Goal: Information Seeking & Learning: Find specific fact

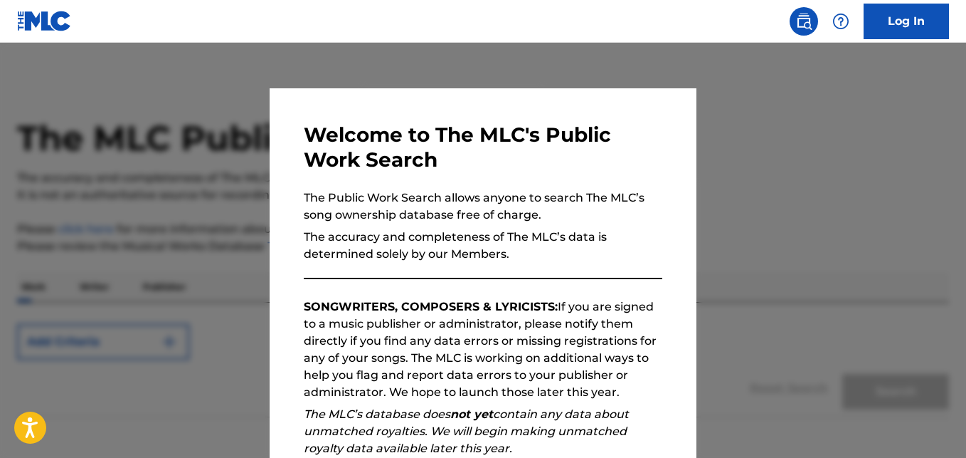
scroll to position [194, 0]
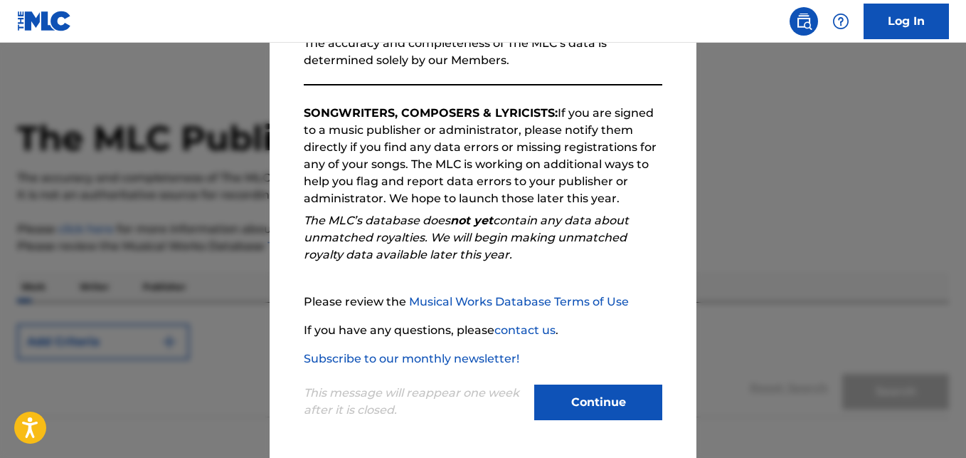
click at [564, 385] on button "Continue" at bounding box center [598, 402] width 128 height 36
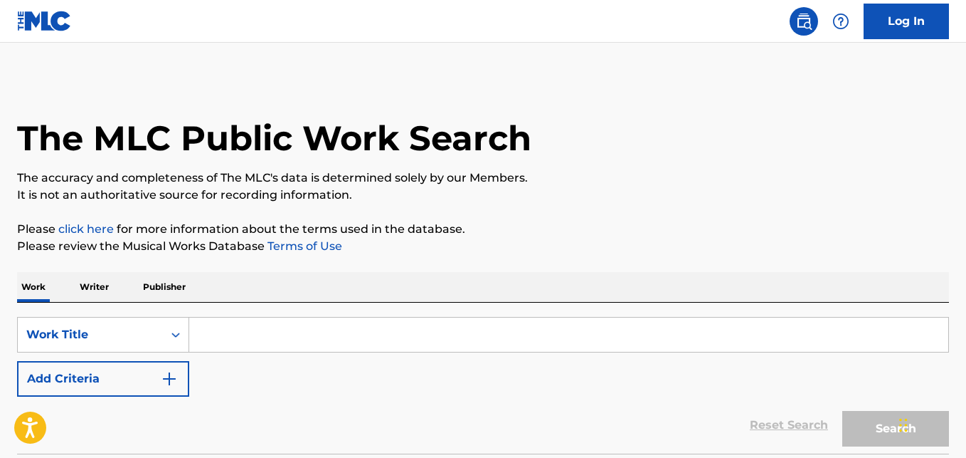
click at [105, 281] on p "Writer" at bounding box center [94, 287] width 38 height 30
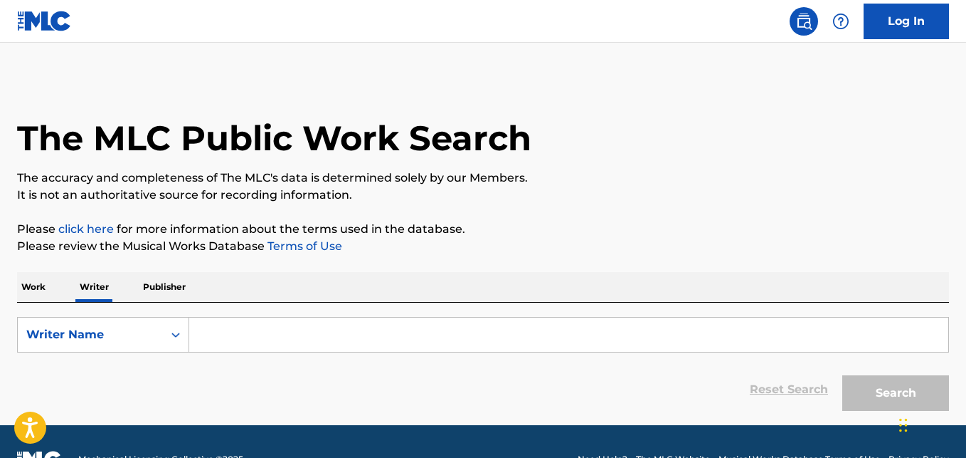
click at [243, 321] on input "Search Form" at bounding box center [568, 334] width 759 height 34
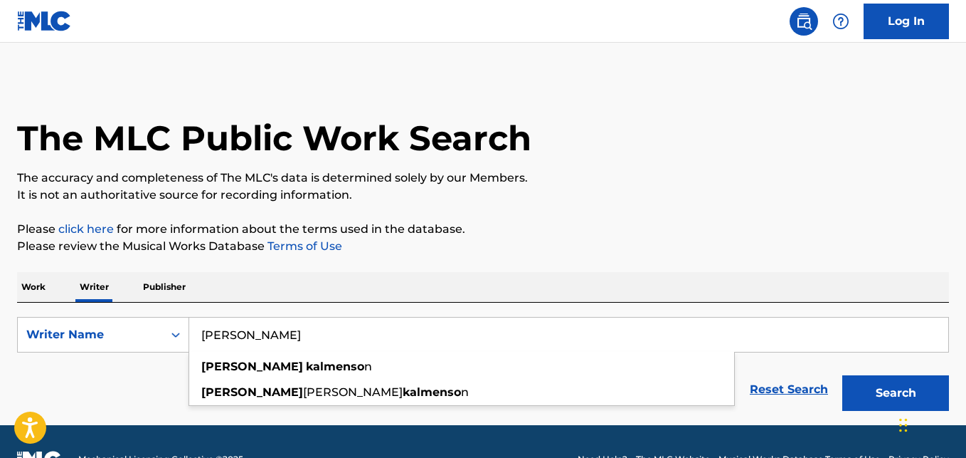
type input "[PERSON_NAME]"
click at [842, 375] on button "Search" at bounding box center [895, 393] width 107 height 36
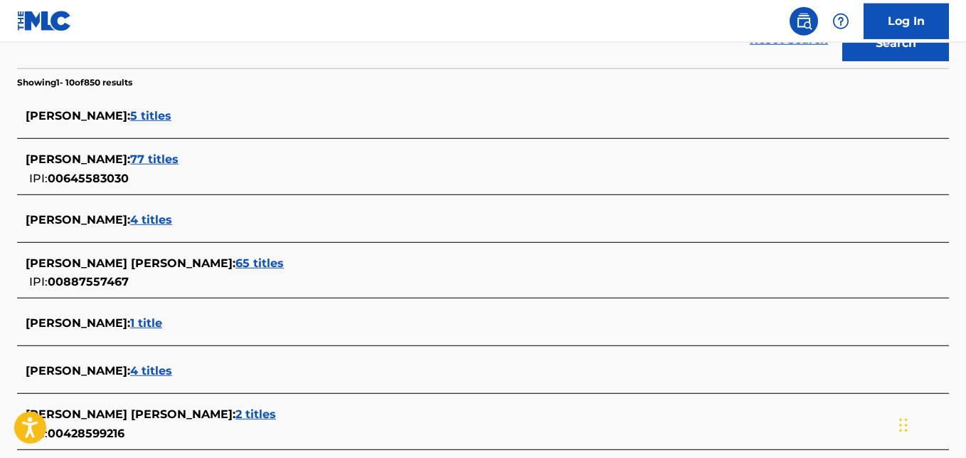
scroll to position [366, 0]
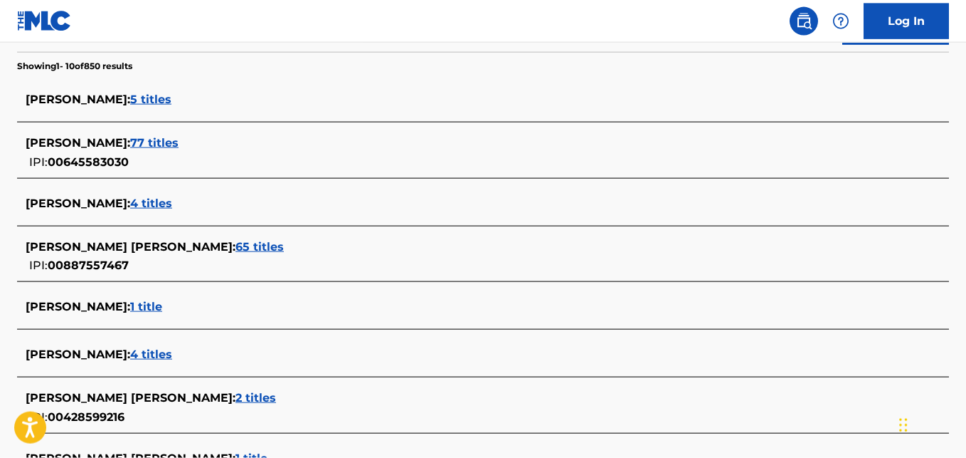
click at [236, 247] on span "65 titles" at bounding box center [260, 247] width 48 height 14
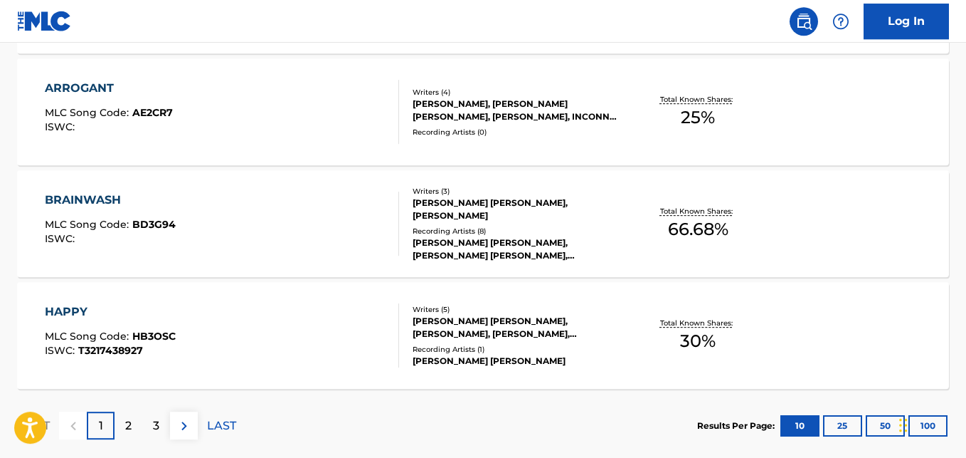
scroll to position [1284, 0]
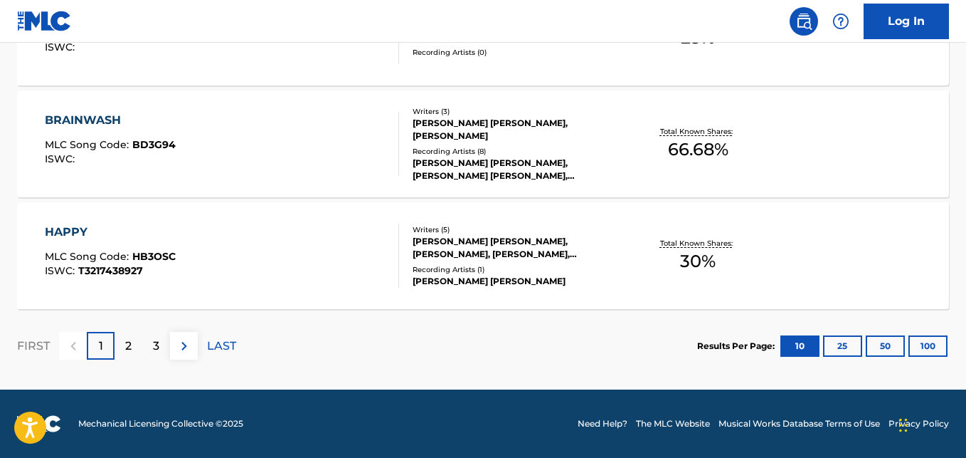
click at [929, 343] on button "100" at bounding box center [928, 345] width 39 height 21
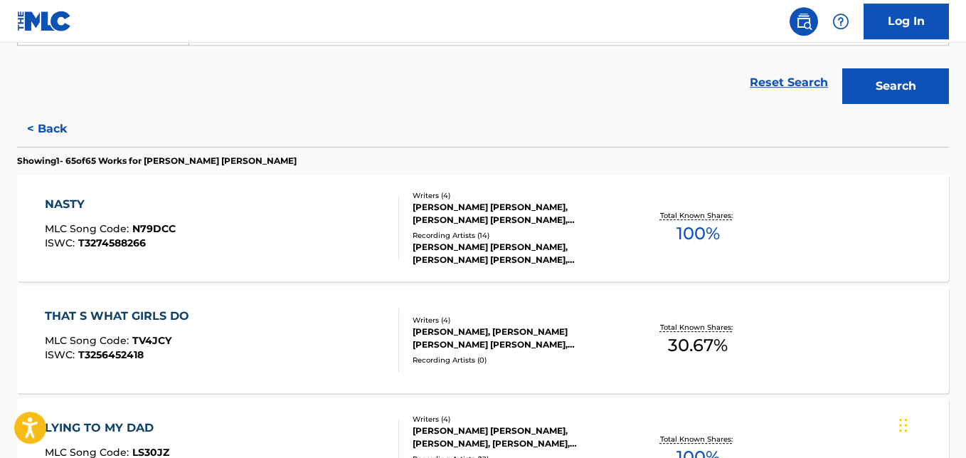
scroll to position [0, 0]
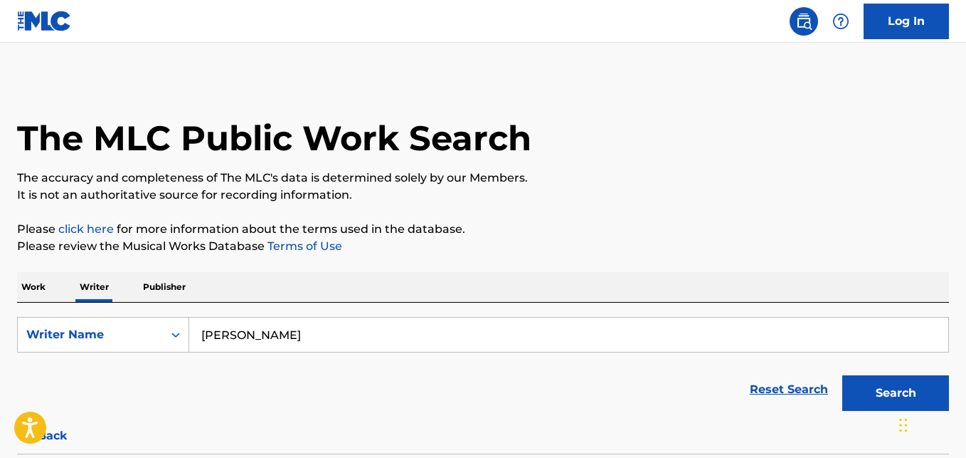
click at [211, 337] on input "[PERSON_NAME]" at bounding box center [568, 334] width 759 height 34
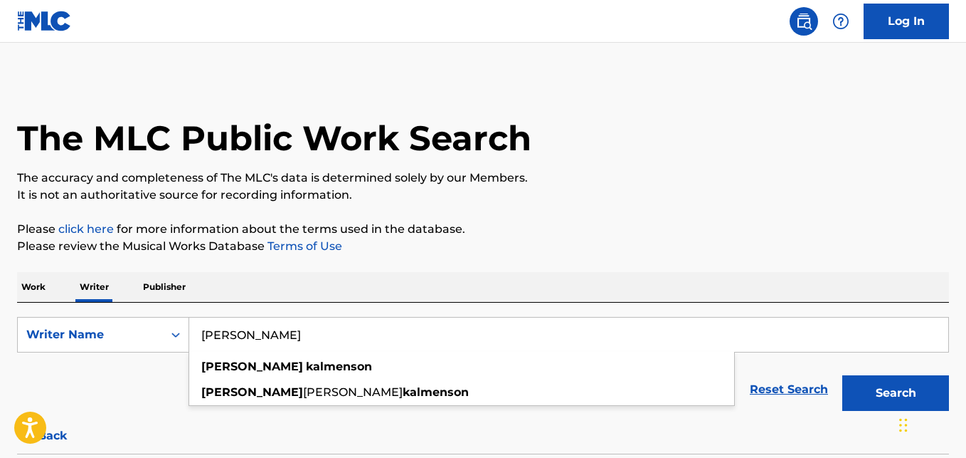
click at [211, 337] on input "[PERSON_NAME]" at bounding box center [568, 334] width 759 height 34
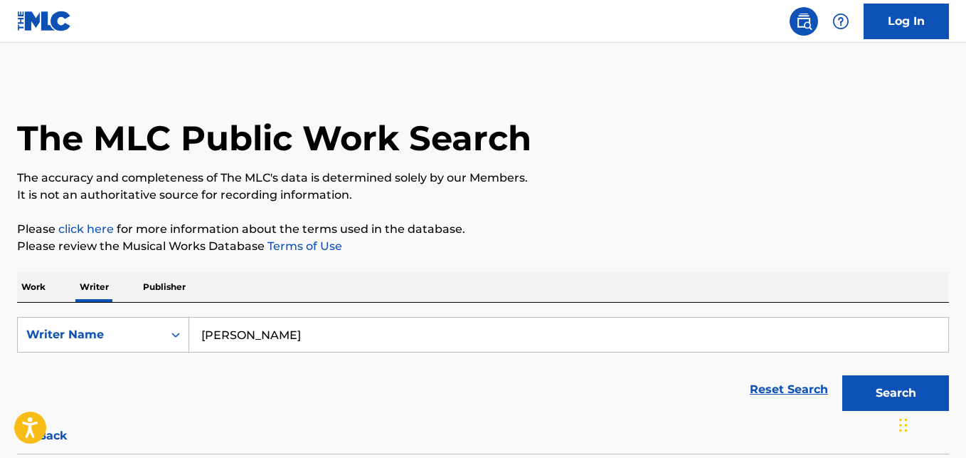
click at [35, 284] on p "Work" at bounding box center [33, 287] width 33 height 30
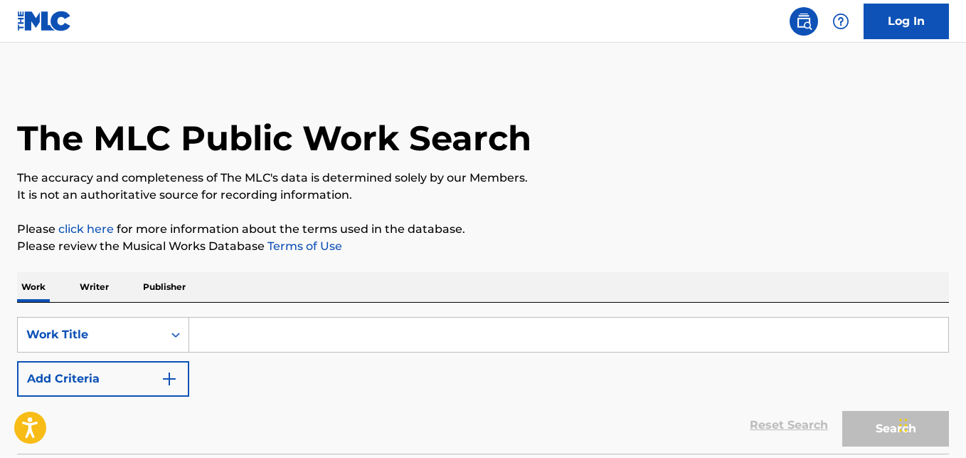
scroll to position [76, 0]
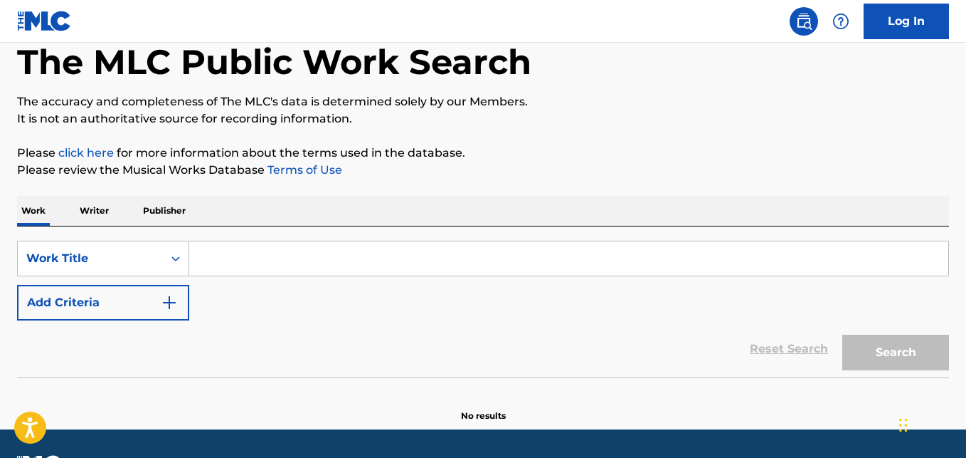
click at [128, 319] on button "Add Criteria" at bounding box center [103, 303] width 172 height 36
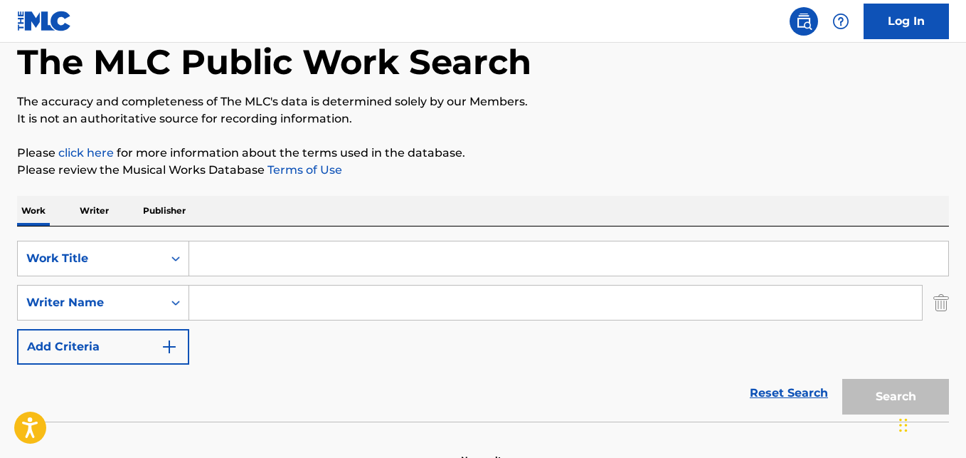
paste input "[PERSON_NAME]"
click at [221, 301] on input "Search Form" at bounding box center [555, 302] width 733 height 34
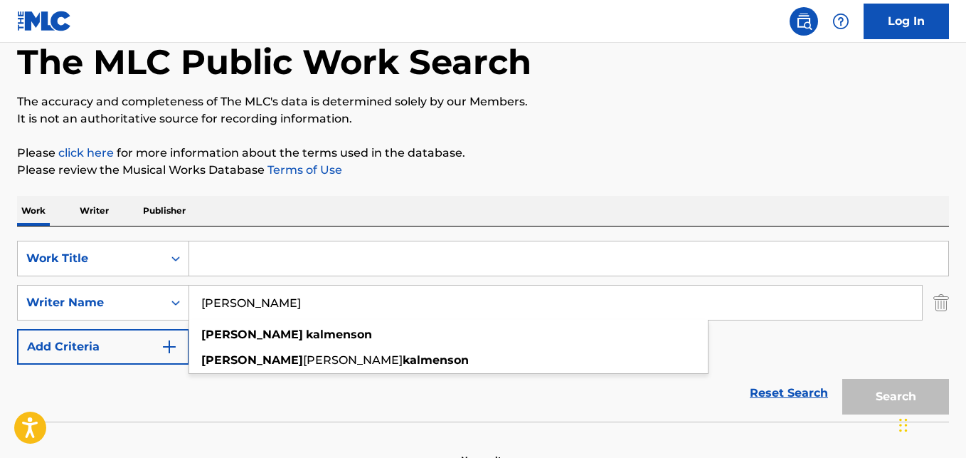
type input "[PERSON_NAME]"
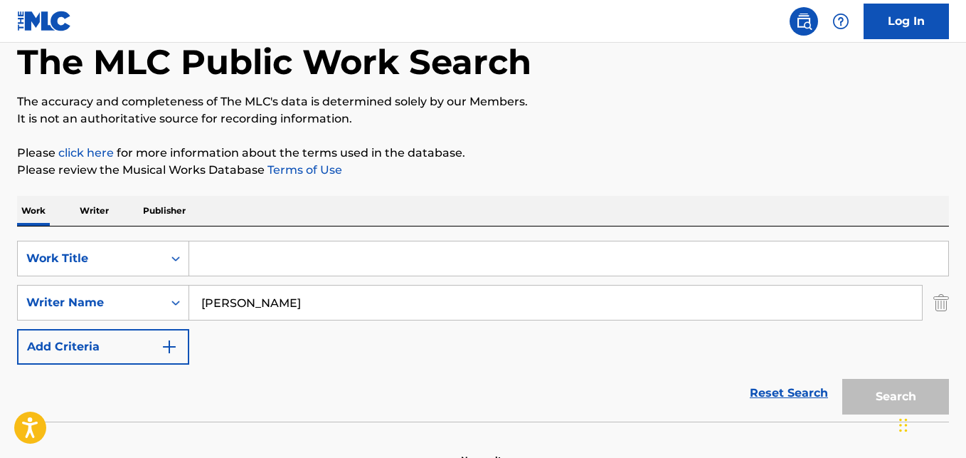
click at [253, 254] on input "Search Form" at bounding box center [568, 258] width 759 height 34
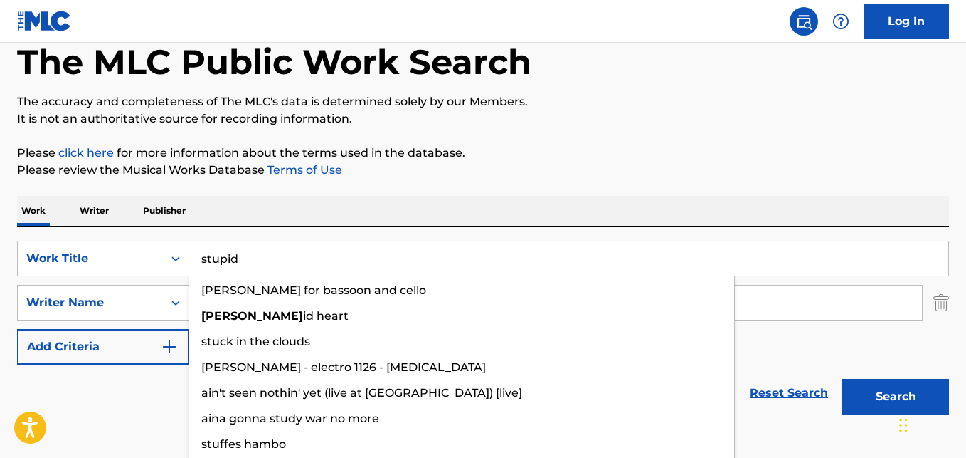
type input "stupid"
click at [842, 379] on button "Search" at bounding box center [895, 397] width 107 height 36
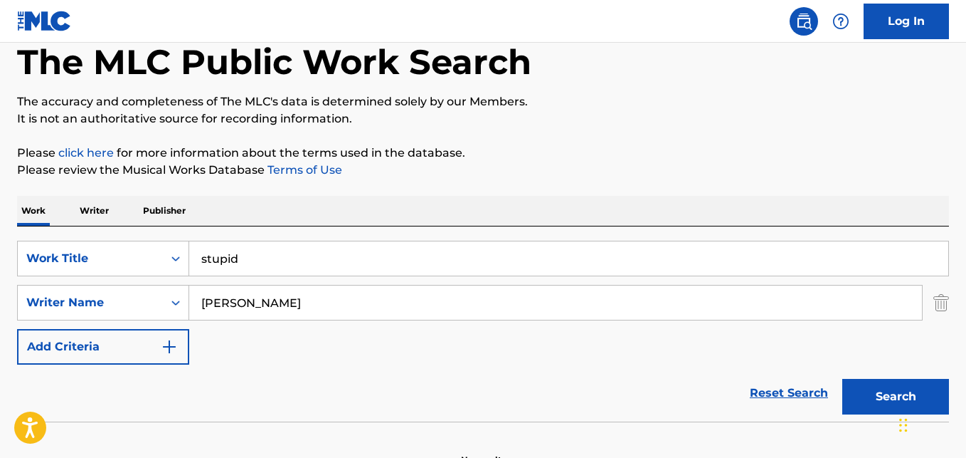
click at [581, 113] on p "It is not an authoritative source for recording information." at bounding box center [483, 118] width 932 height 17
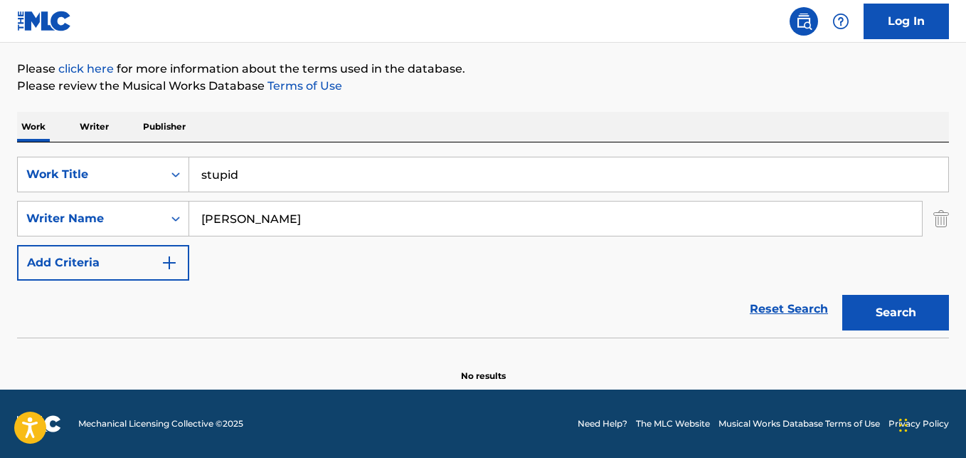
click at [504, 213] on input "[PERSON_NAME]" at bounding box center [555, 218] width 733 height 34
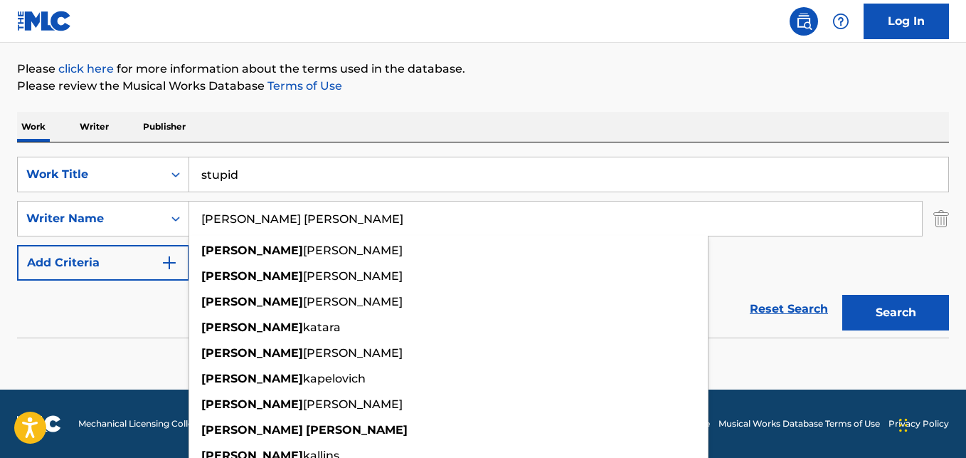
type input "[PERSON_NAME] [PERSON_NAME]"
click at [842, 295] on button "Search" at bounding box center [895, 313] width 107 height 36
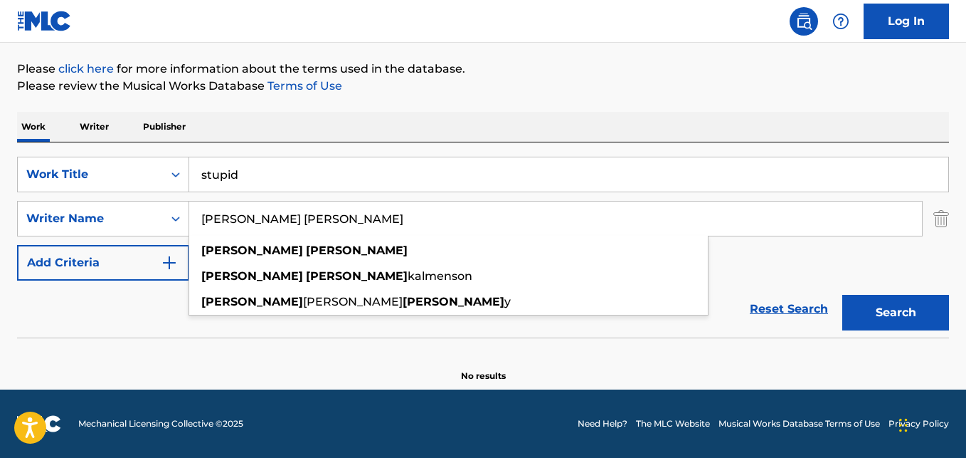
click at [257, 169] on input "stupid" at bounding box center [568, 174] width 759 height 34
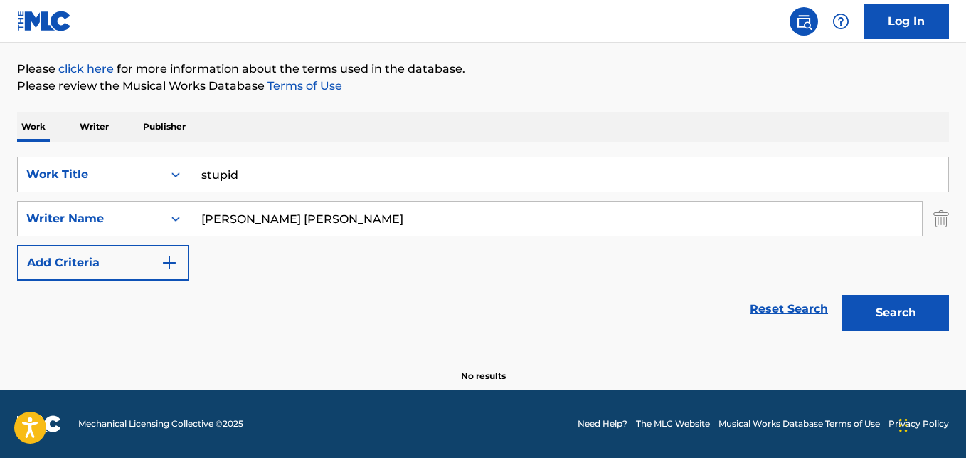
click at [257, 169] on input "stupid" at bounding box center [568, 174] width 759 height 34
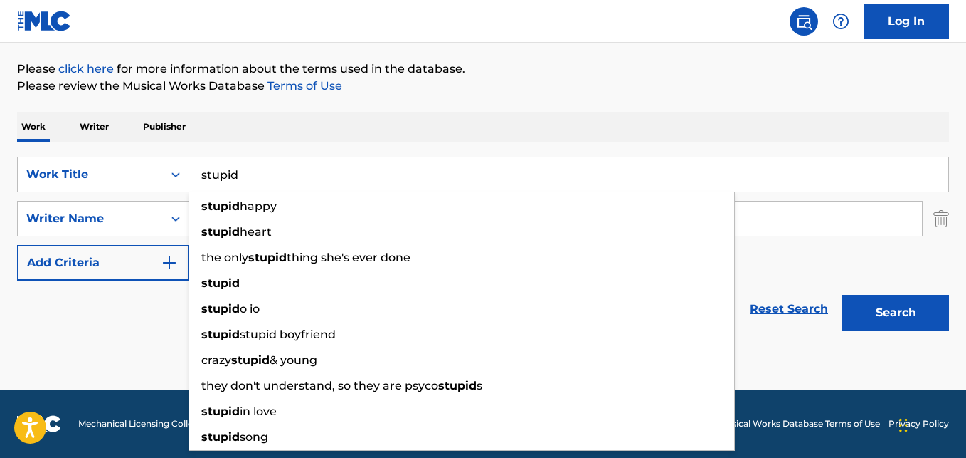
click at [257, 169] on input "stupid" at bounding box center [568, 174] width 759 height 34
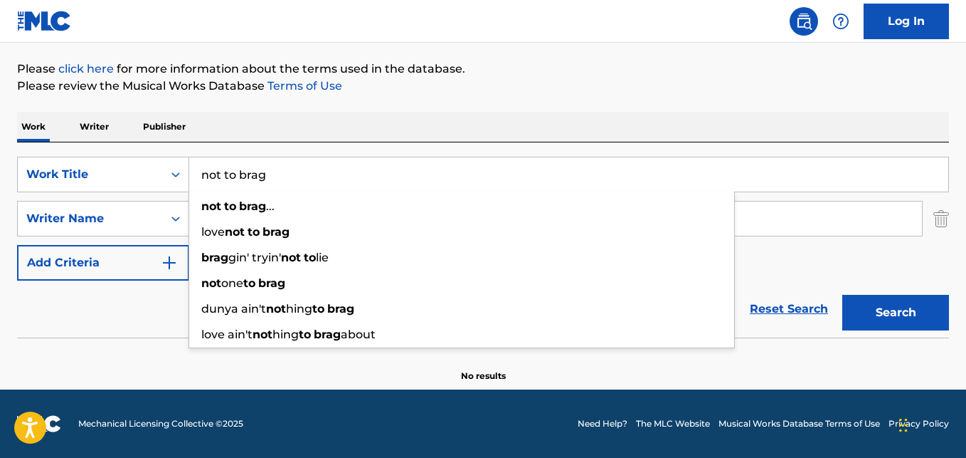
click at [842, 295] on button "Search" at bounding box center [895, 313] width 107 height 36
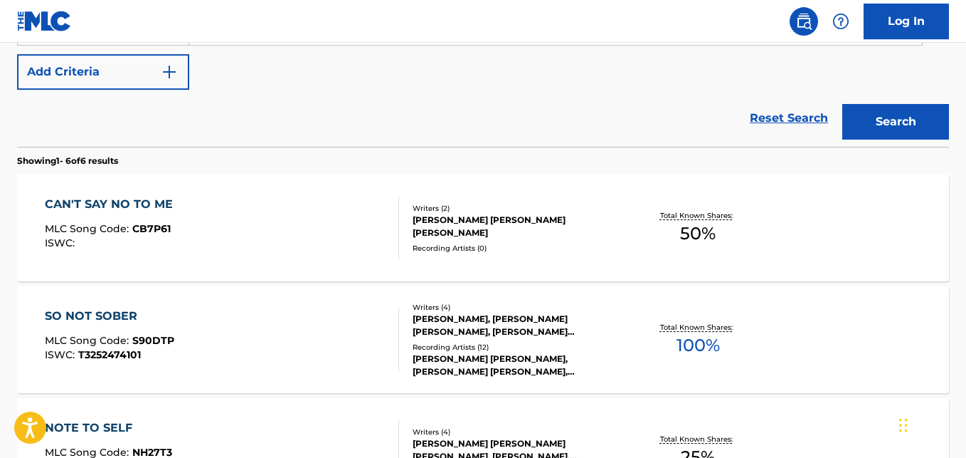
scroll to position [0, 0]
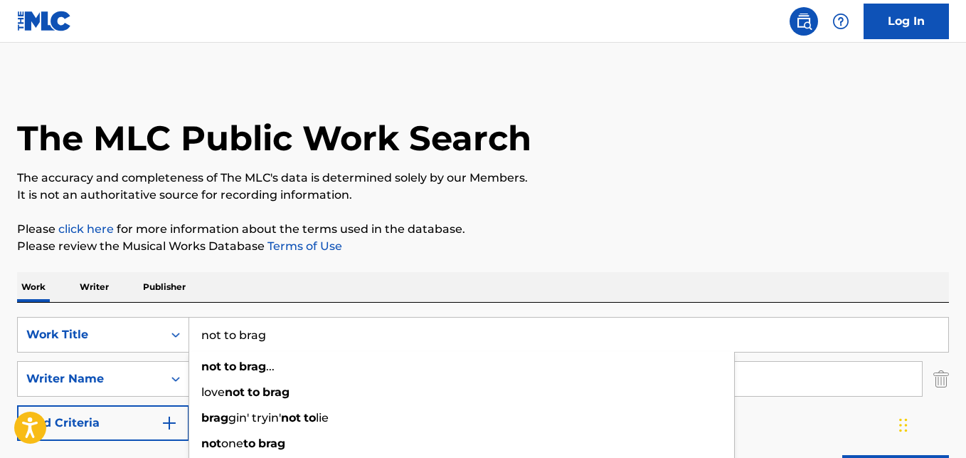
click at [324, 333] on input "not to brag" at bounding box center [568, 334] width 759 height 34
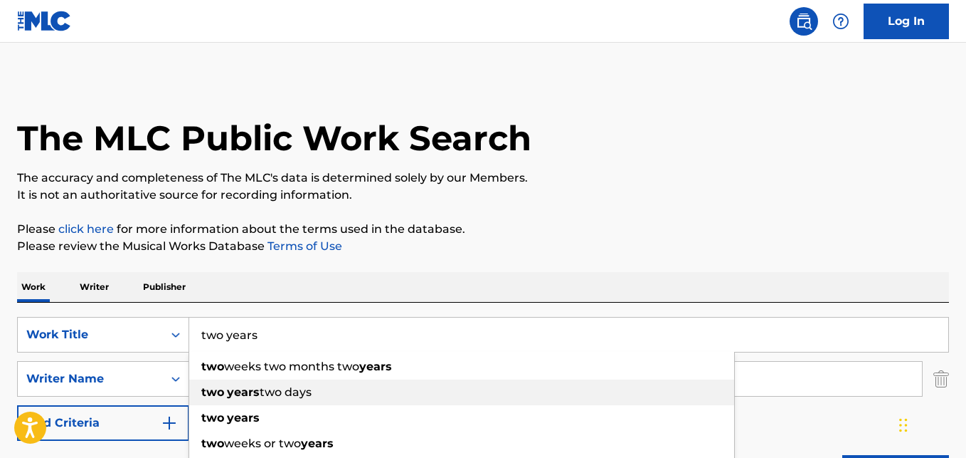
scroll to position [160, 0]
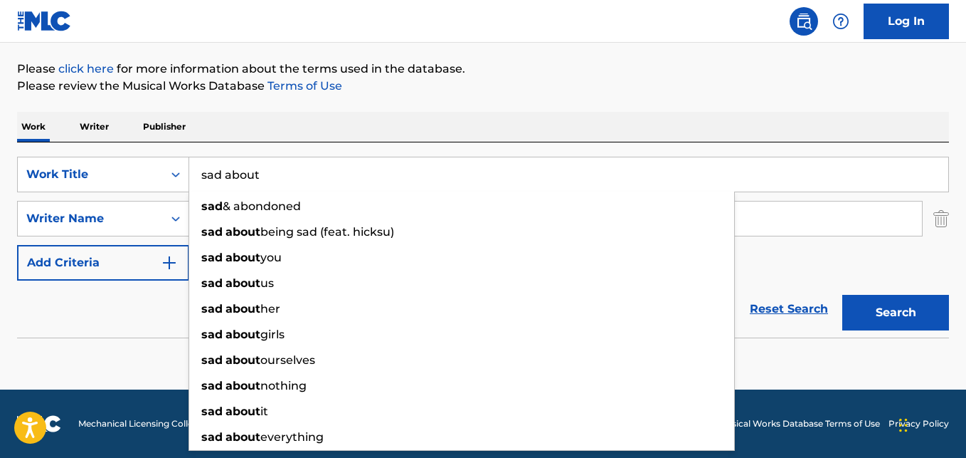
click at [842, 295] on button "Search" at bounding box center [895, 313] width 107 height 36
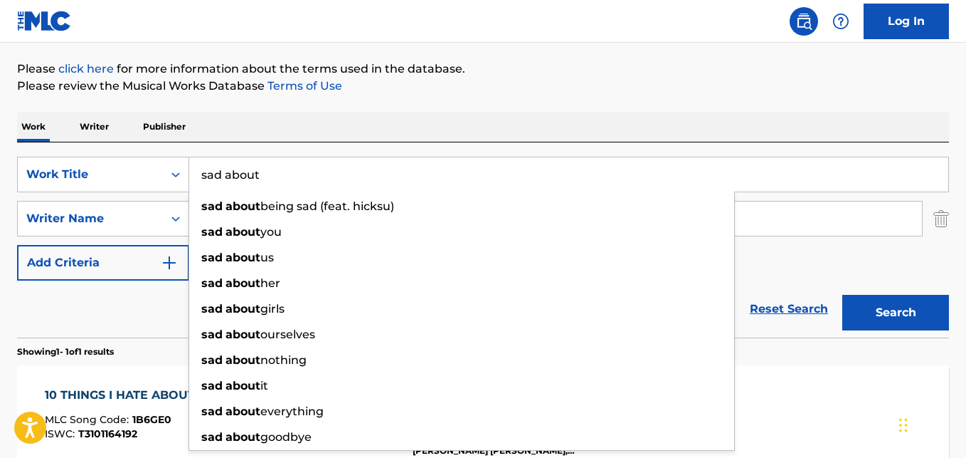
click at [497, 48] on div "The MLC Public Work Search The accuracy and completeness of The MLC's data is d…" at bounding box center [483, 228] width 966 height 620
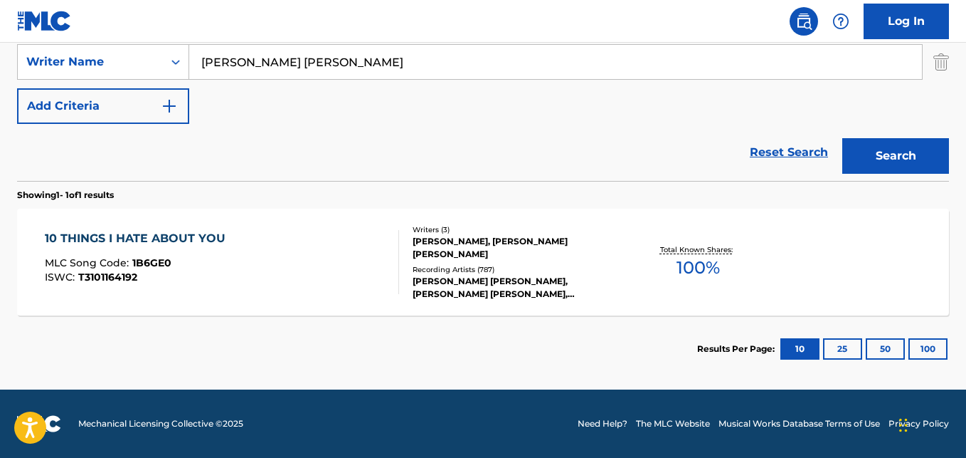
scroll to position [277, 0]
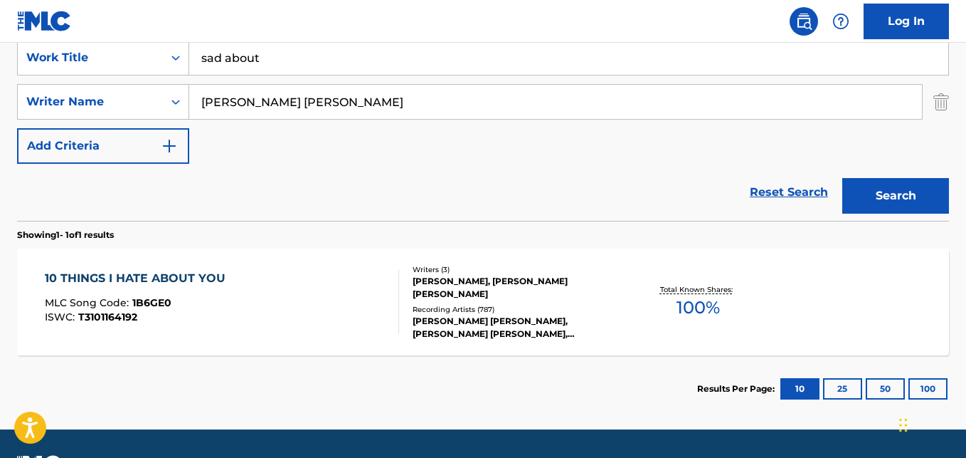
click at [237, 63] on input "sad about" at bounding box center [568, 58] width 759 height 34
click at [842, 178] on button "Search" at bounding box center [895, 196] width 107 height 36
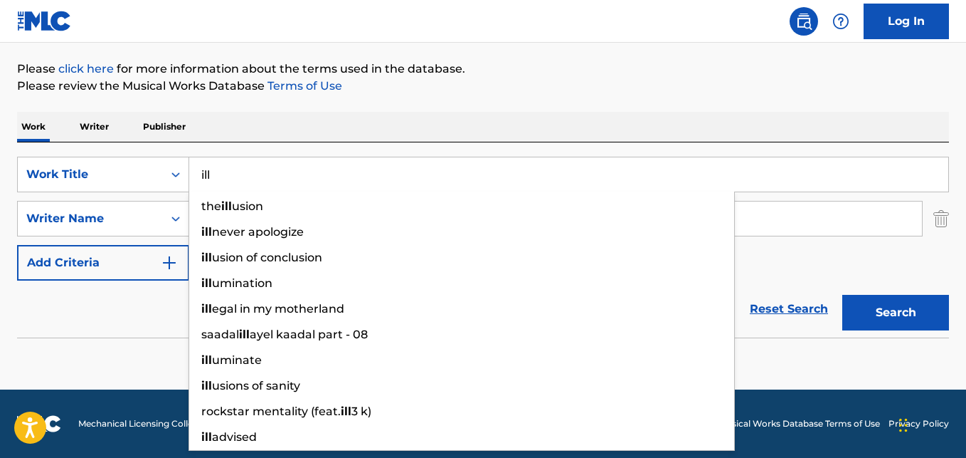
scroll to position [160, 0]
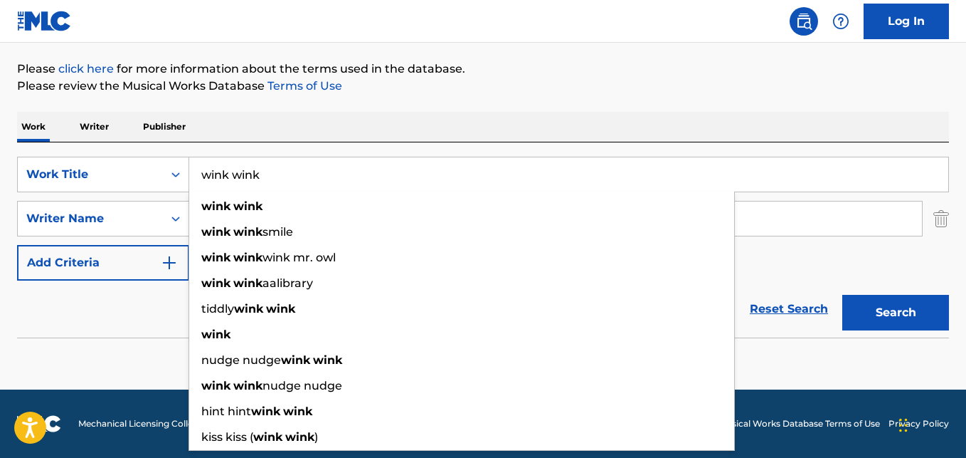
click at [842, 295] on button "Search" at bounding box center [895, 313] width 107 height 36
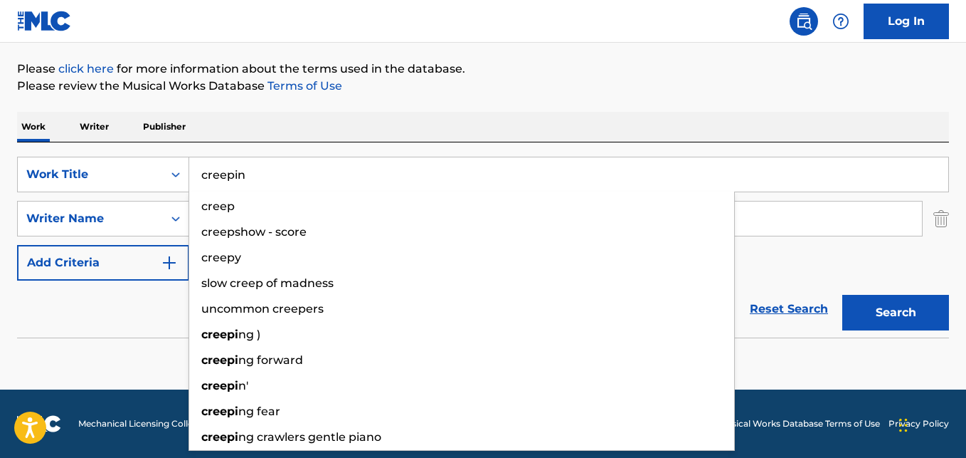
click at [842, 295] on button "Search" at bounding box center [895, 313] width 107 height 36
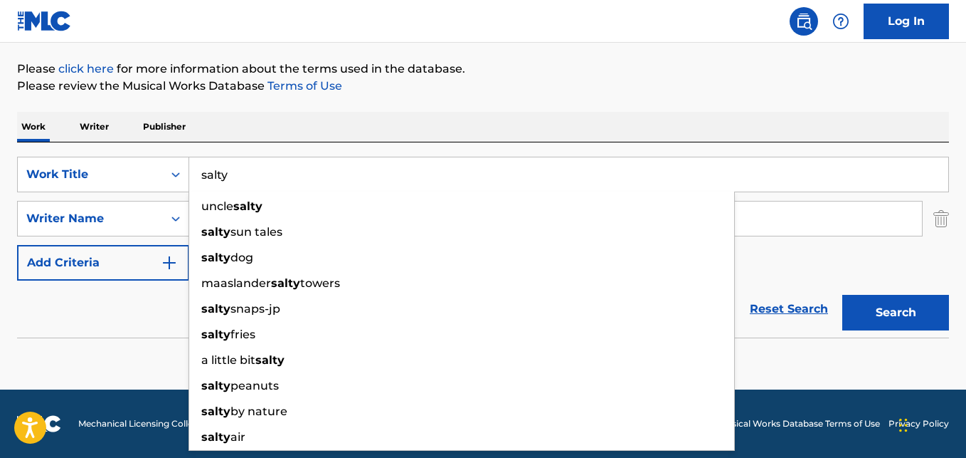
click at [842, 295] on button "Search" at bounding box center [895, 313] width 107 height 36
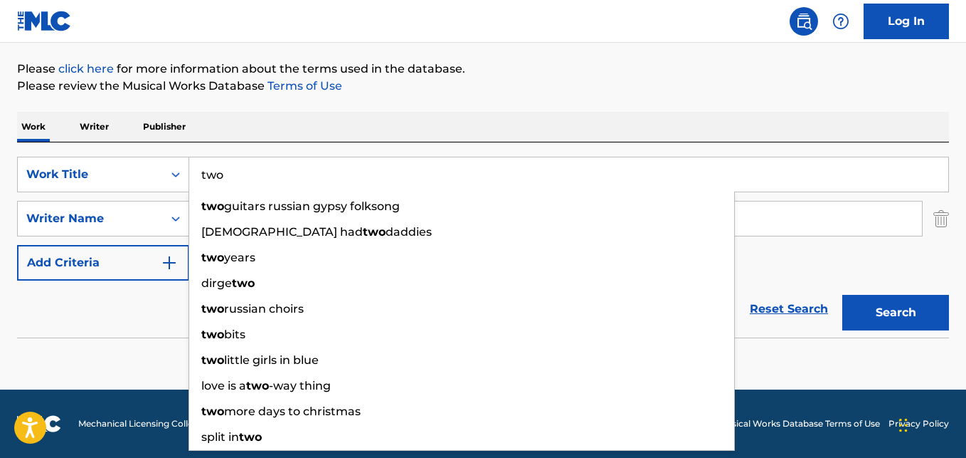
click at [842, 295] on button "Search" at bounding box center [895, 313] width 107 height 36
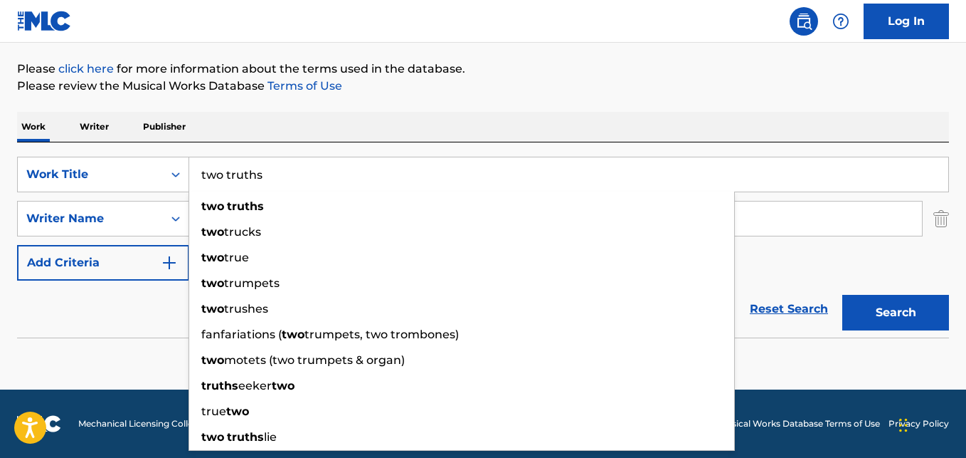
click at [842, 295] on button "Search" at bounding box center [895, 313] width 107 height 36
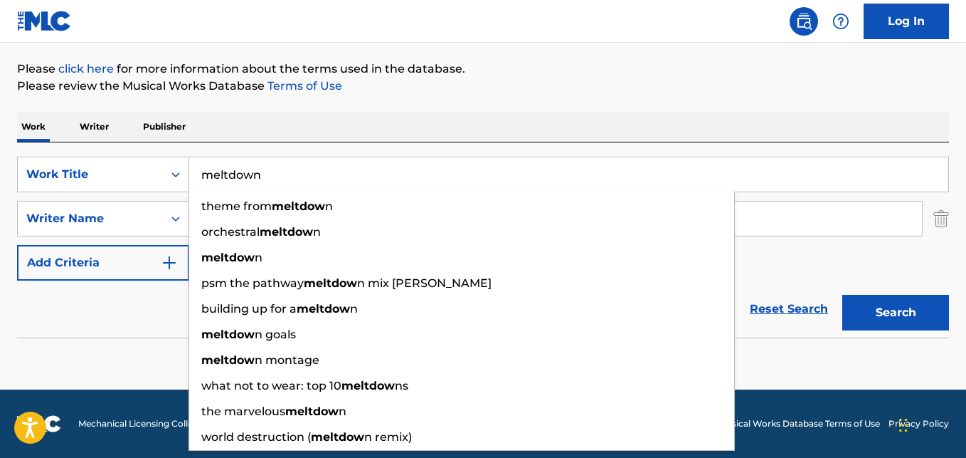
click at [842, 295] on button "Search" at bounding box center [895, 313] width 107 height 36
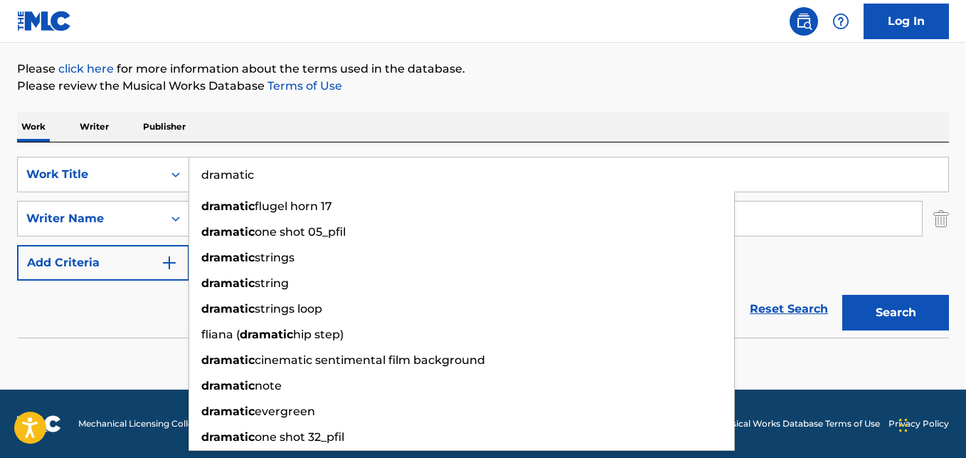
type input "dramatic"
click at [842, 295] on button "Search" at bounding box center [895, 313] width 107 height 36
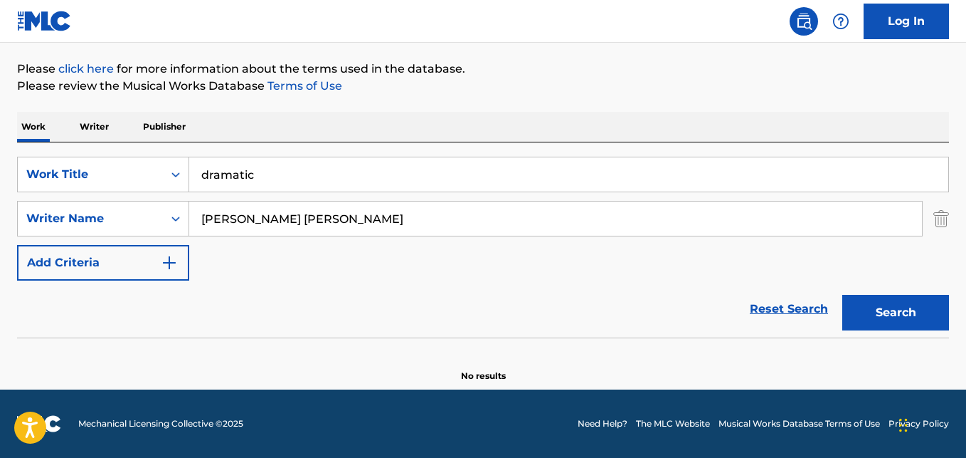
click at [495, 69] on p "Please click here for more information about the terms used in the database." at bounding box center [483, 68] width 932 height 17
click at [307, 235] on input "[PERSON_NAME] [PERSON_NAME]" at bounding box center [555, 218] width 733 height 34
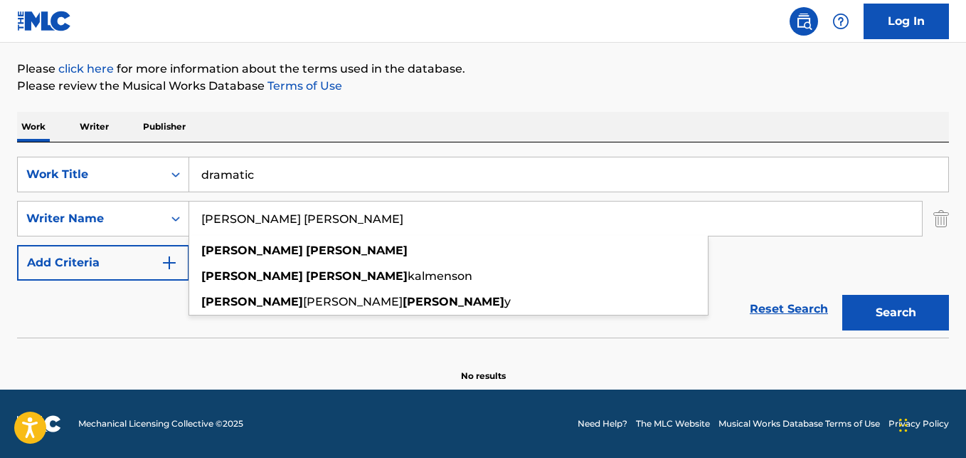
click at [307, 235] on input "[PERSON_NAME] [PERSON_NAME]" at bounding box center [555, 218] width 733 height 34
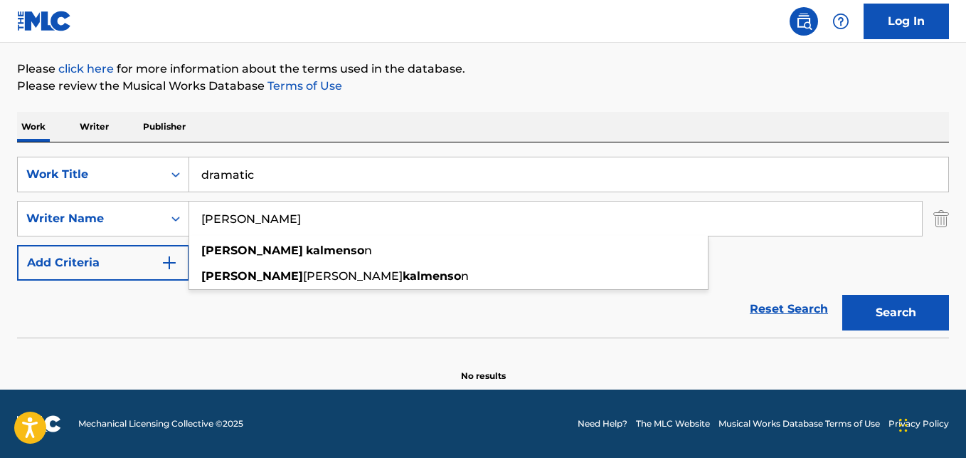
type input "[PERSON_NAME]"
click at [842, 295] on button "Search" at bounding box center [895, 313] width 107 height 36
